Goal: Information Seeking & Learning: Find specific fact

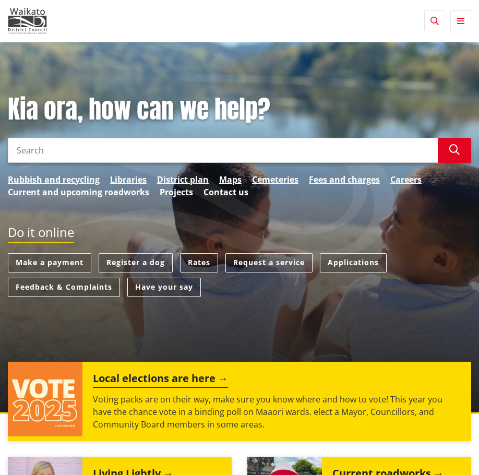
drag, startPoint x: 464, startPoint y: 22, endPoint x: 456, endPoint y: 21, distance: 8.5
click at [463, 23] on button "Toggle navigation" at bounding box center [460, 20] width 21 height 21
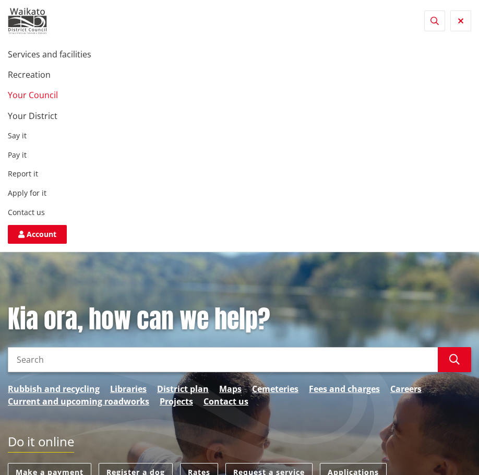
click at [37, 94] on link "Your Council" at bounding box center [33, 94] width 50 height 11
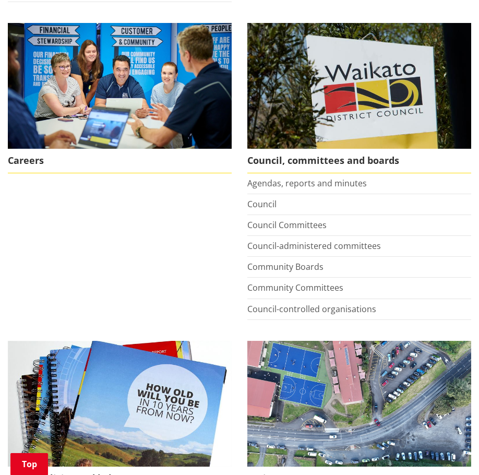
scroll to position [365, 0]
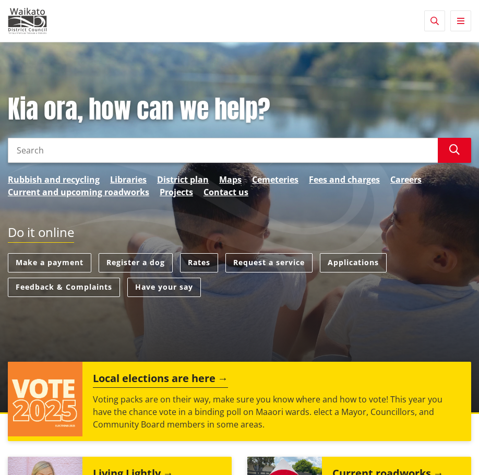
click at [210, 267] on link "Rates" at bounding box center [199, 262] width 38 height 19
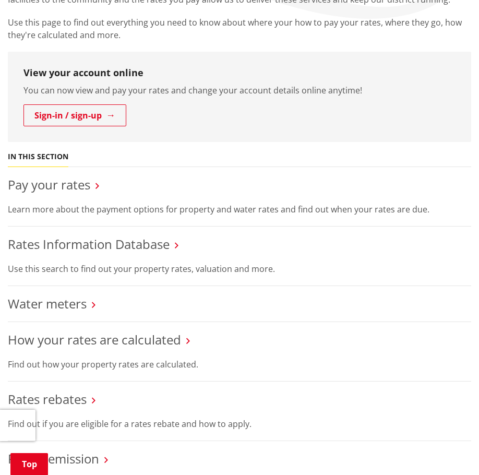
scroll to position [229, 0]
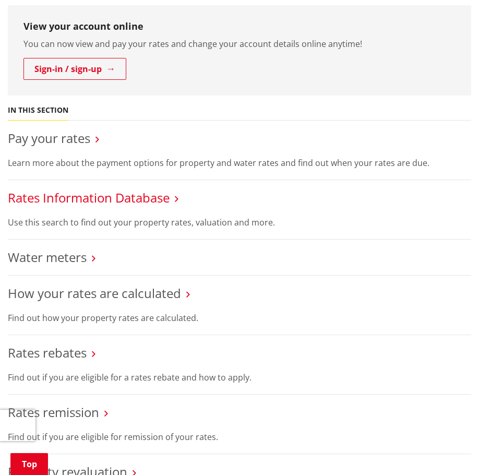
click at [64, 199] on link "Rates Information Database" at bounding box center [89, 197] width 162 height 17
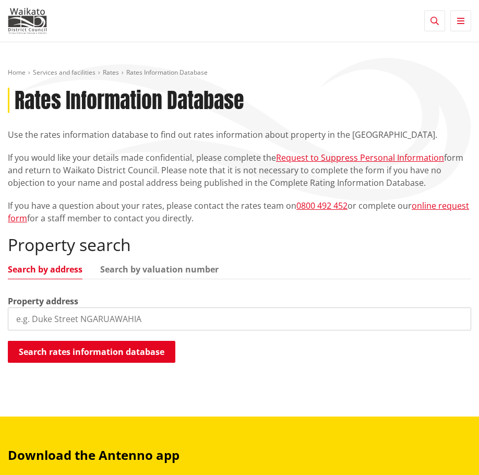
click at [117, 326] on input "search" at bounding box center [239, 318] width 463 height 23
type input "19 kingfisher way"
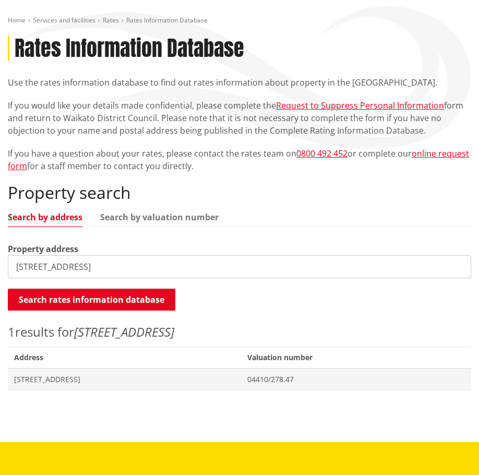
scroll to position [104, 0]
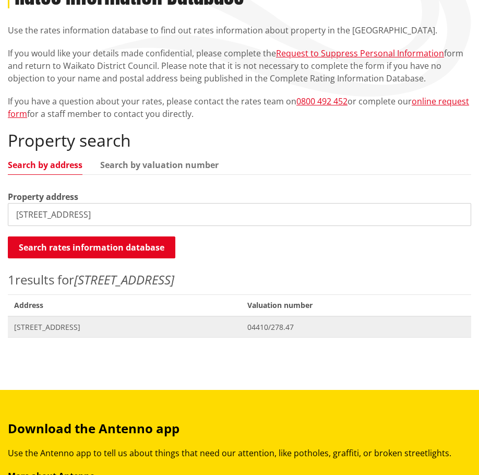
click at [73, 330] on span "19 Kingfisher Way TE KOWHAI" at bounding box center [124, 327] width 221 height 10
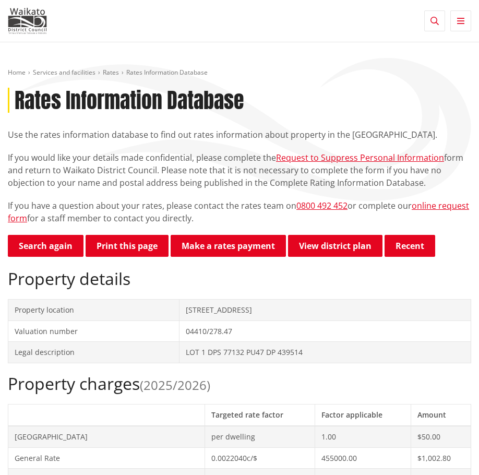
click at [465, 24] on button "Toggle navigation" at bounding box center [460, 20] width 21 height 21
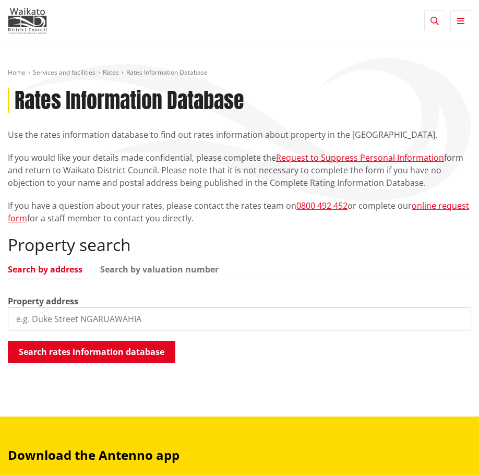
scroll to position [104, 0]
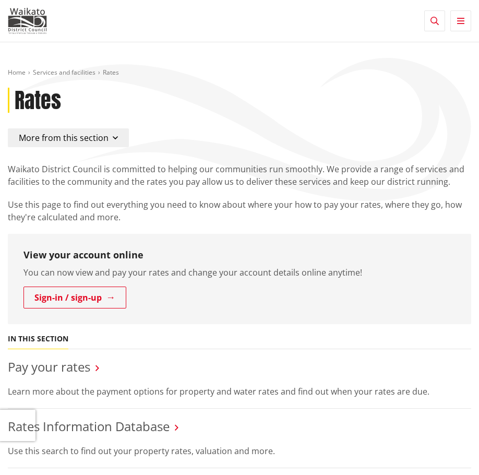
scroll to position [229, 0]
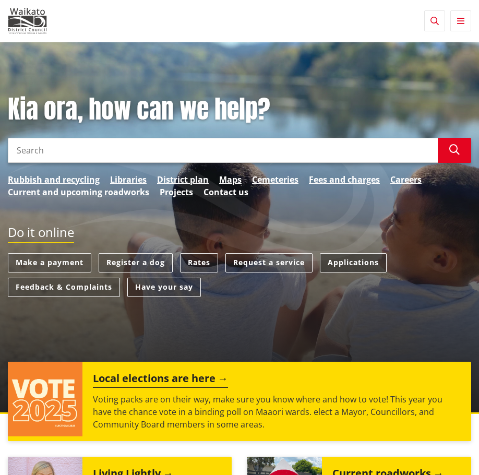
click at [372, 261] on link "Applications" at bounding box center [353, 262] width 67 height 19
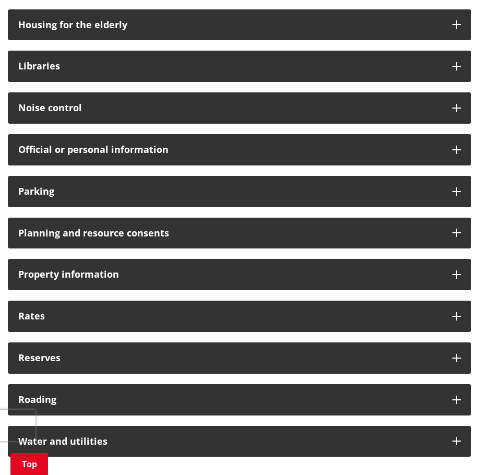
scroll to position [644, 0]
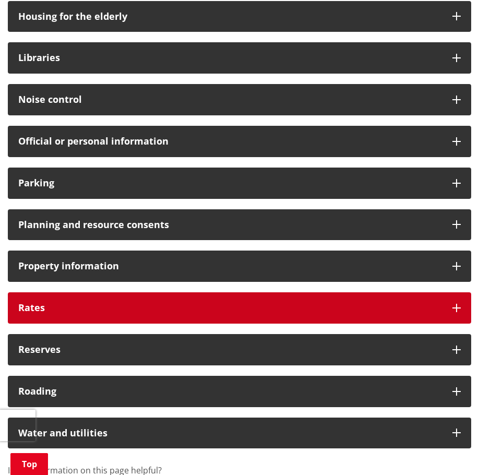
click at [455, 310] on icon at bounding box center [456, 308] width 8 height 8
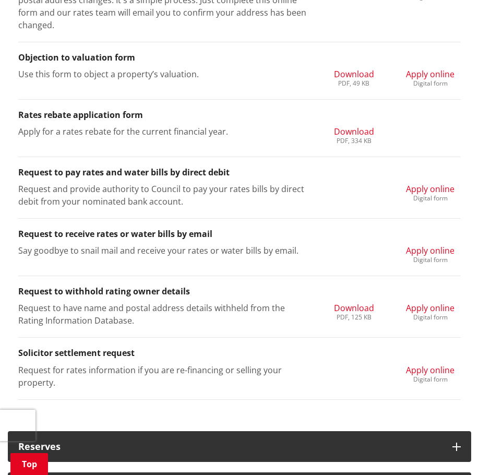
scroll to position [1152, 0]
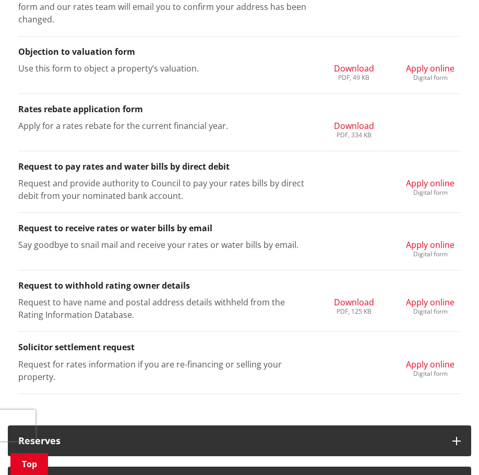
click at [432, 370] on div "Digital form" at bounding box center [430, 373] width 49 height 6
